Goal: Task Accomplishment & Management: Manage account settings

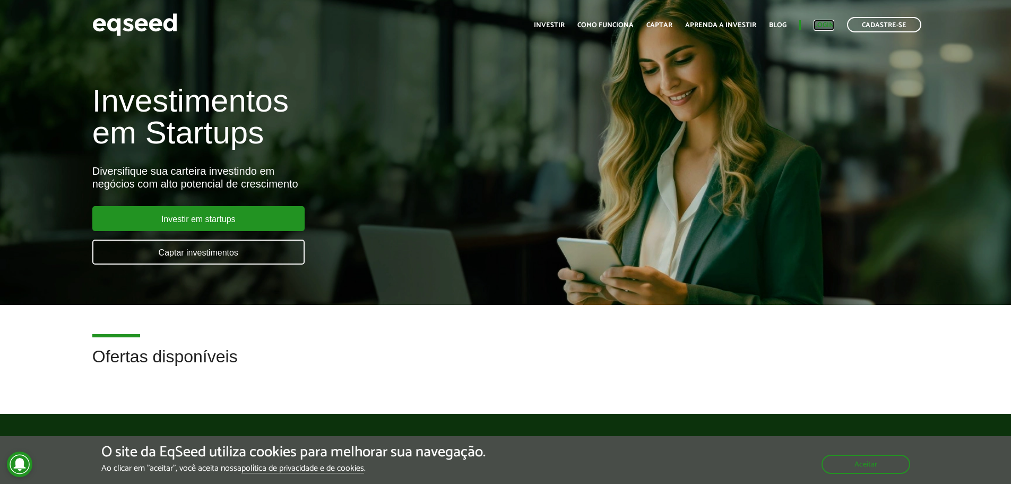
click at [829, 26] on link "Login" at bounding box center [824, 25] width 21 height 7
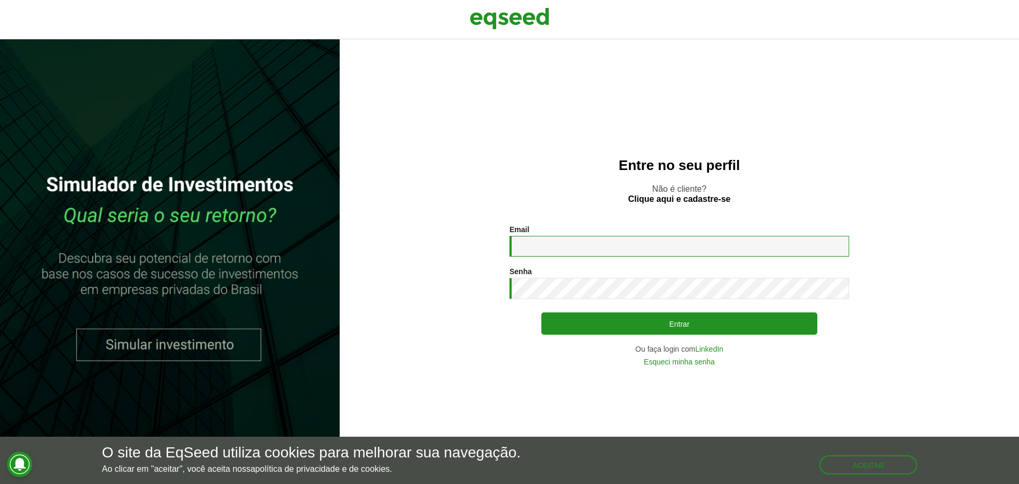
click at [535, 248] on input "Email *" at bounding box center [680, 246] width 340 height 21
type input "**********"
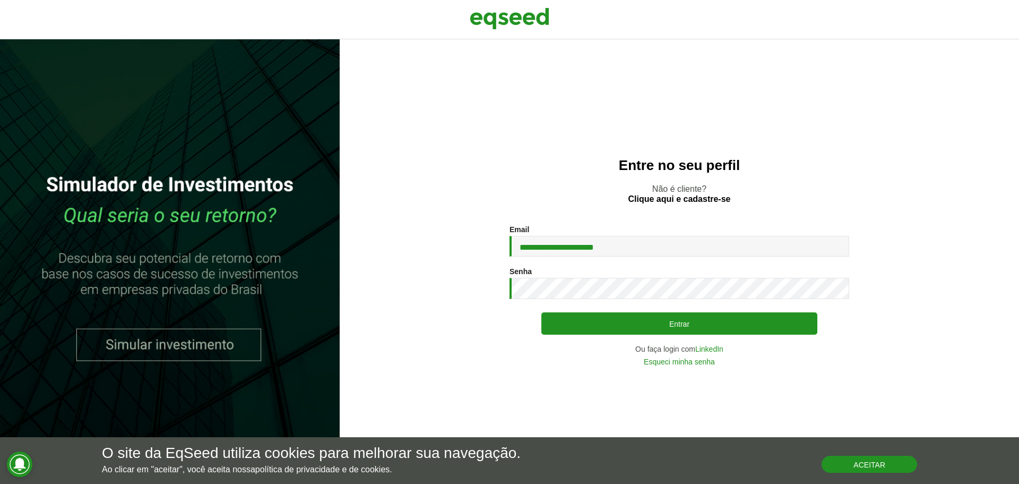
drag, startPoint x: 858, startPoint y: 463, endPoint x: 853, endPoint y: 458, distance: 7.1
click at [858, 463] on button "Aceitar" at bounding box center [870, 463] width 96 height 17
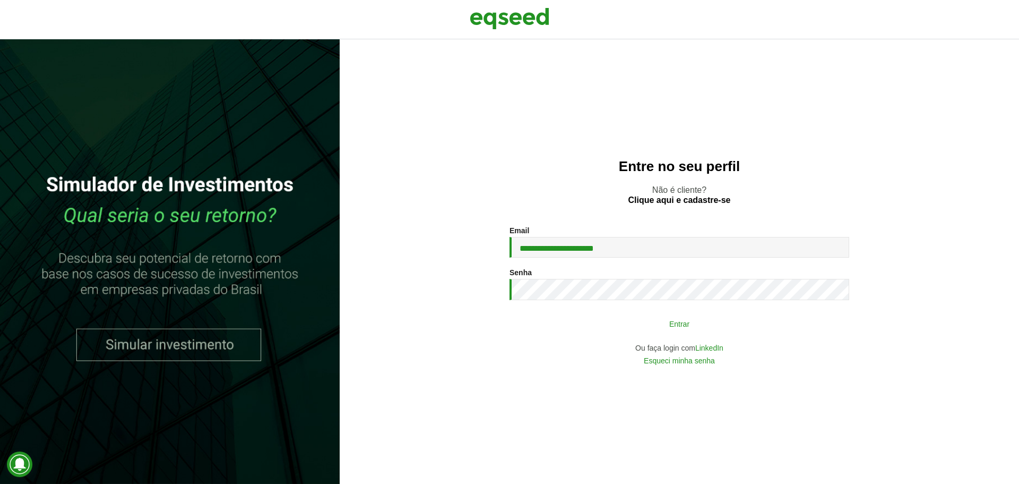
click at [680, 324] on button "Entrar" at bounding box center [679, 323] width 276 height 20
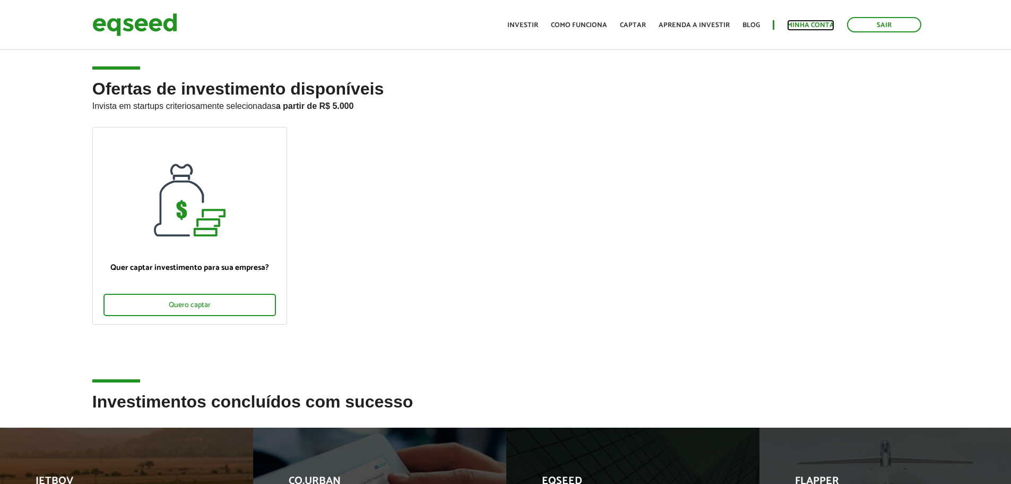
click at [797, 23] on link "Minha conta" at bounding box center [810, 25] width 47 height 7
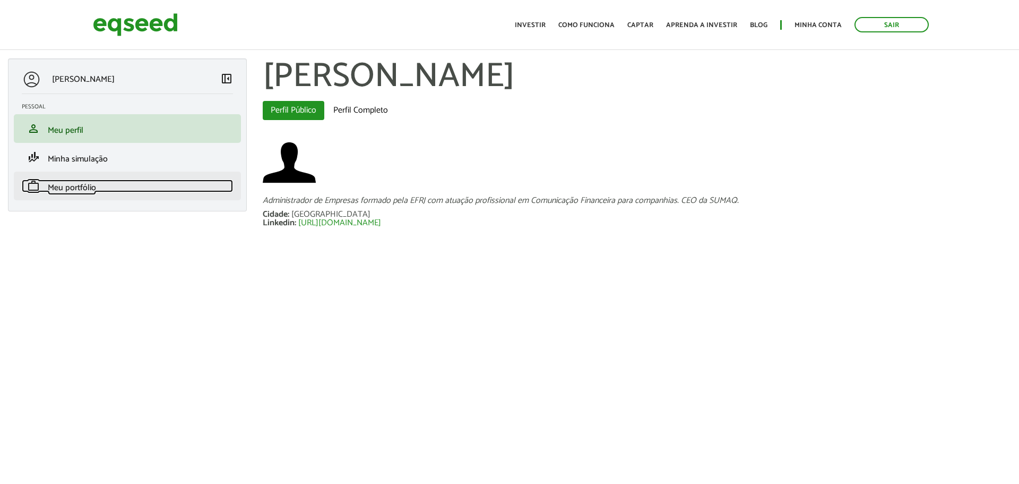
click at [76, 187] on span "Meu portfólio" at bounding box center [72, 187] width 48 height 14
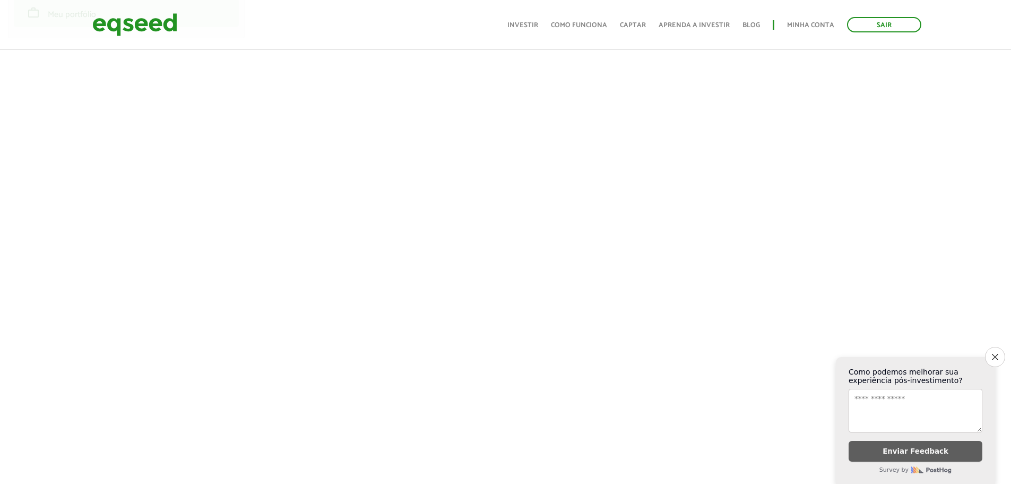
scroll to position [149, 0]
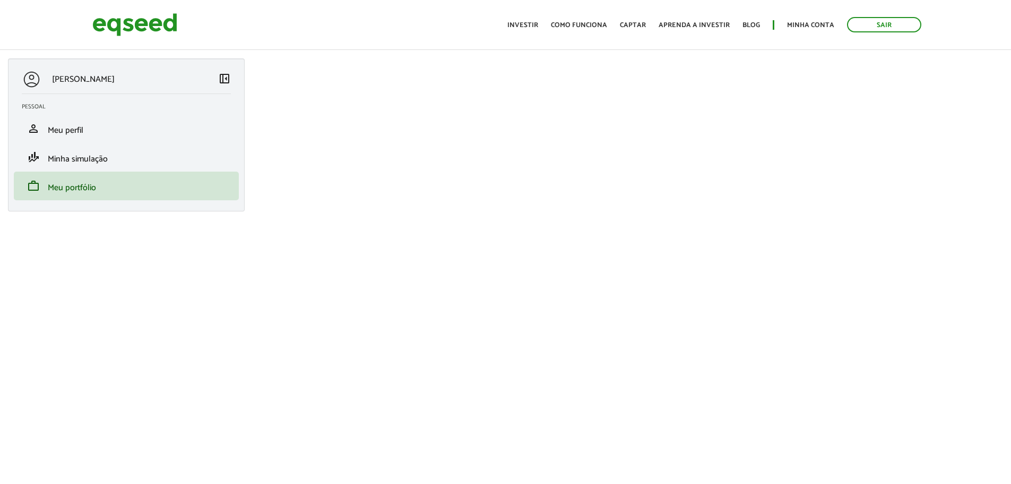
scroll to position [149, 0]
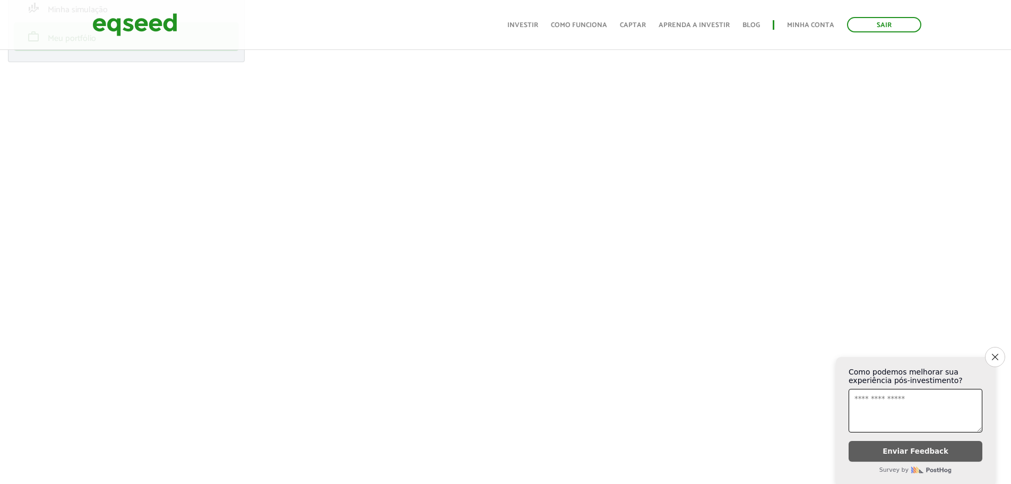
click at [994, 354] on icon "Close survey" at bounding box center [995, 357] width 6 height 6
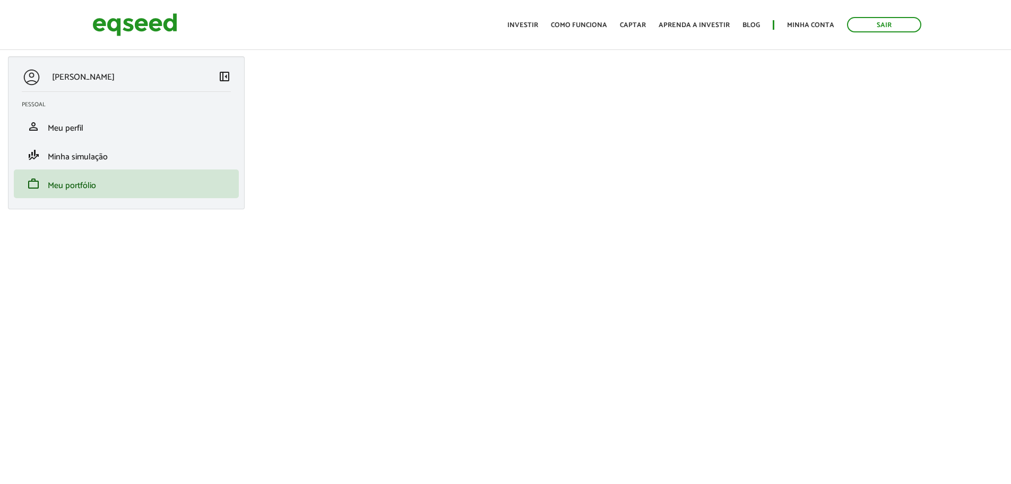
scroll to position [0, 0]
click at [92, 160] on span "Minha simulação" at bounding box center [78, 159] width 60 height 14
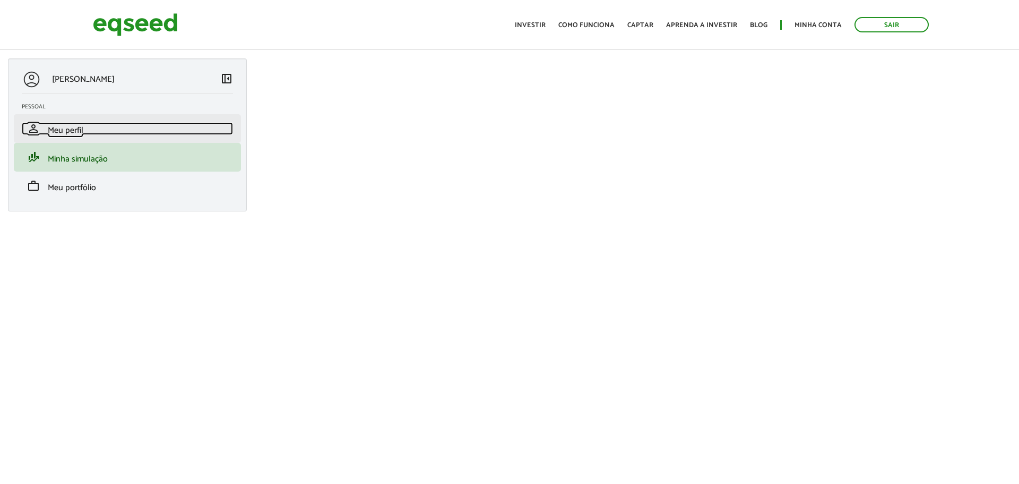
click at [90, 126] on link "person Meu perfil" at bounding box center [127, 128] width 211 height 13
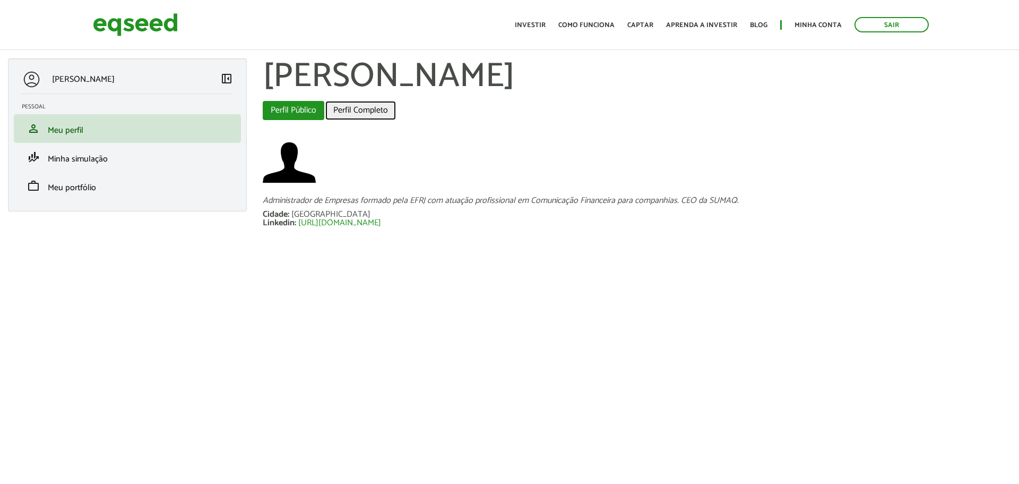
click at [370, 112] on link "Perfil Completo" at bounding box center [360, 110] width 71 height 19
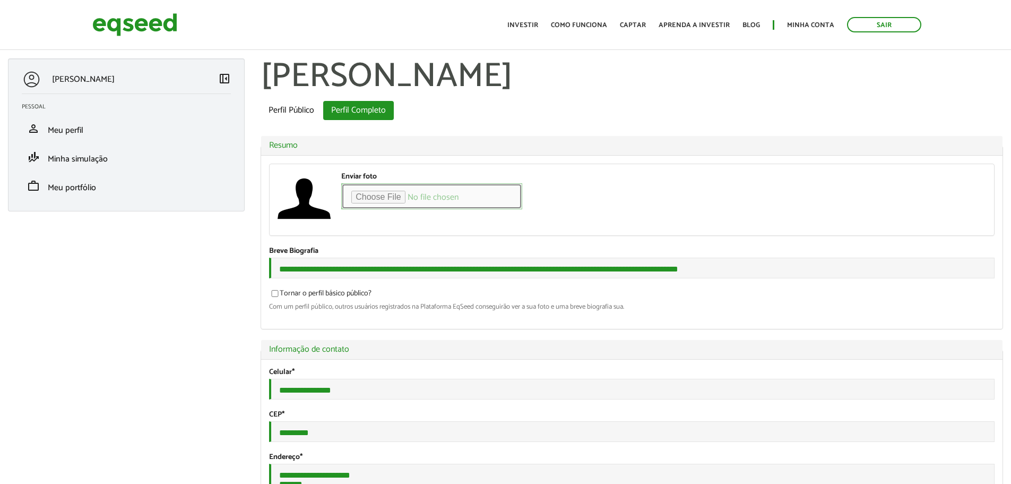
click at [400, 196] on input "Enviar foto" at bounding box center [431, 196] width 181 height 26
